Goal: Check status: Check status

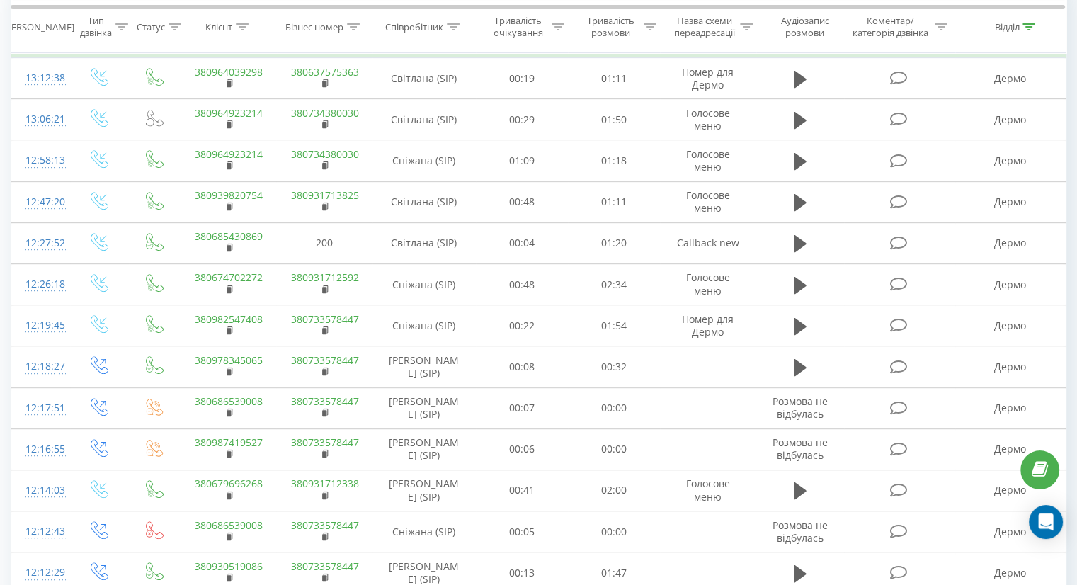
scroll to position [637, 0]
